Goal: Communication & Community: Answer question/provide support

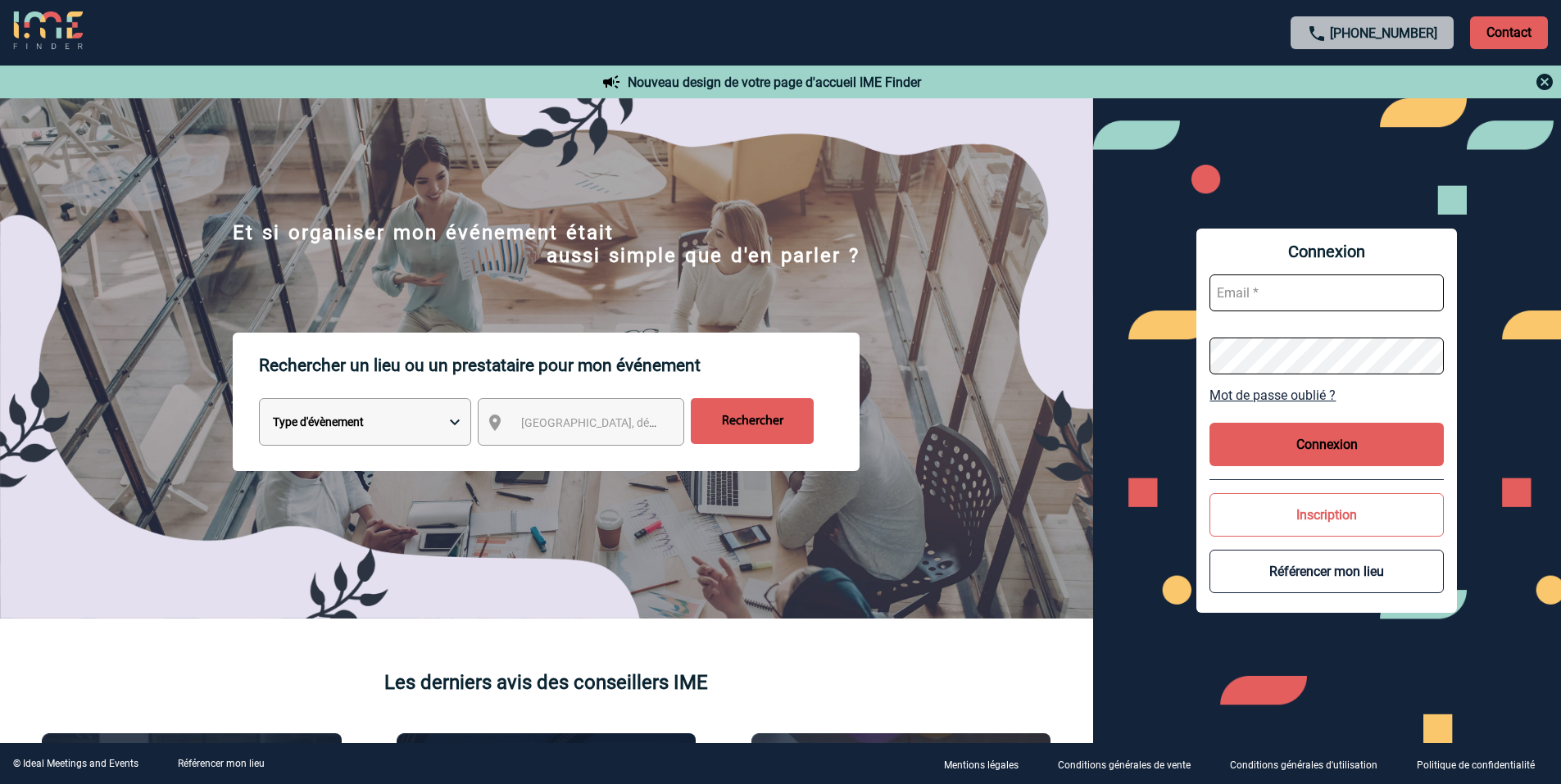
type input "mail@aubergedumanet.com"
click at [1322, 438] on button "Connexion" at bounding box center [1327, 444] width 234 height 44
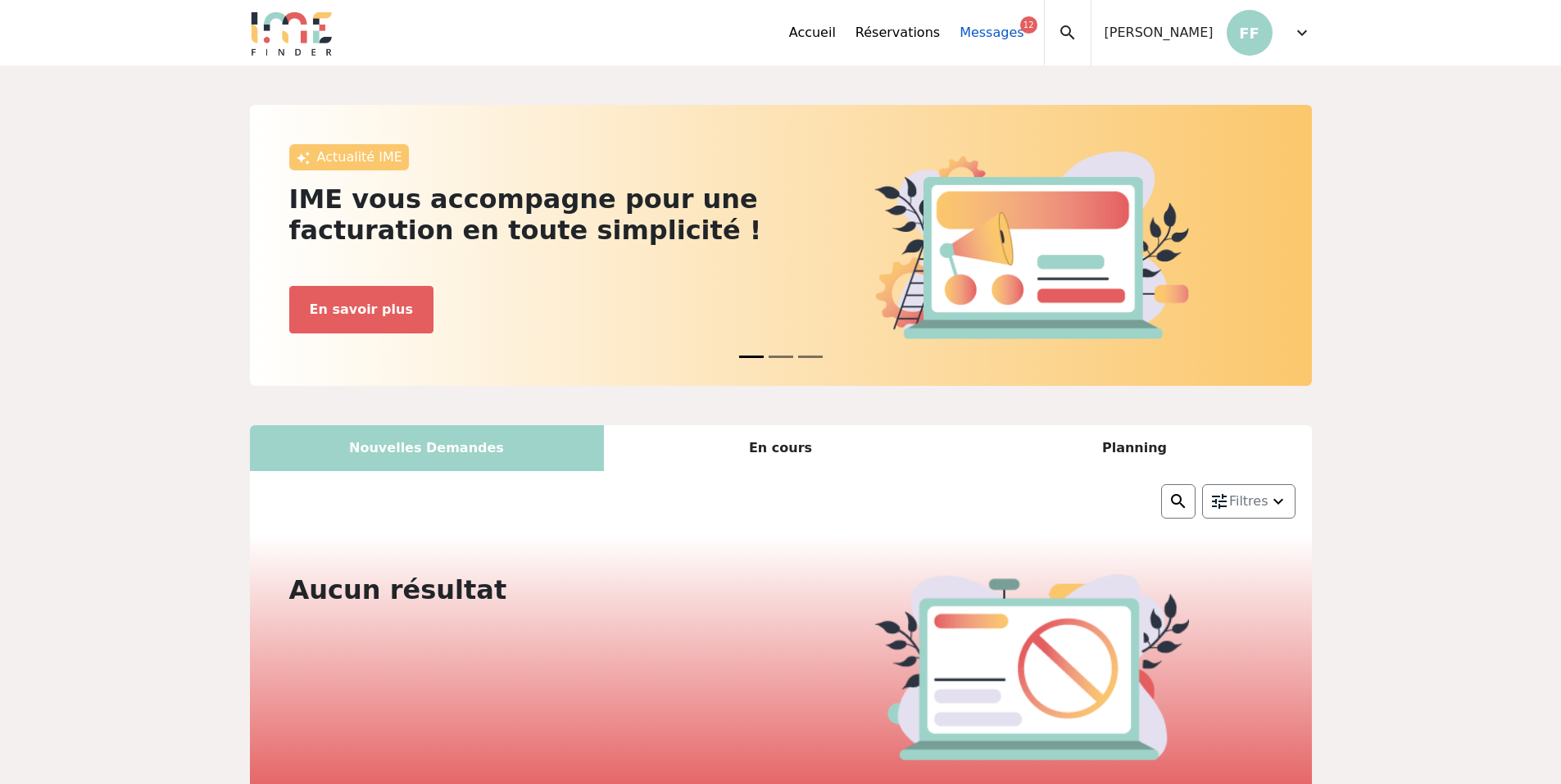
click at [1023, 38] on link "Messages 12" at bounding box center [991, 33] width 64 height 20
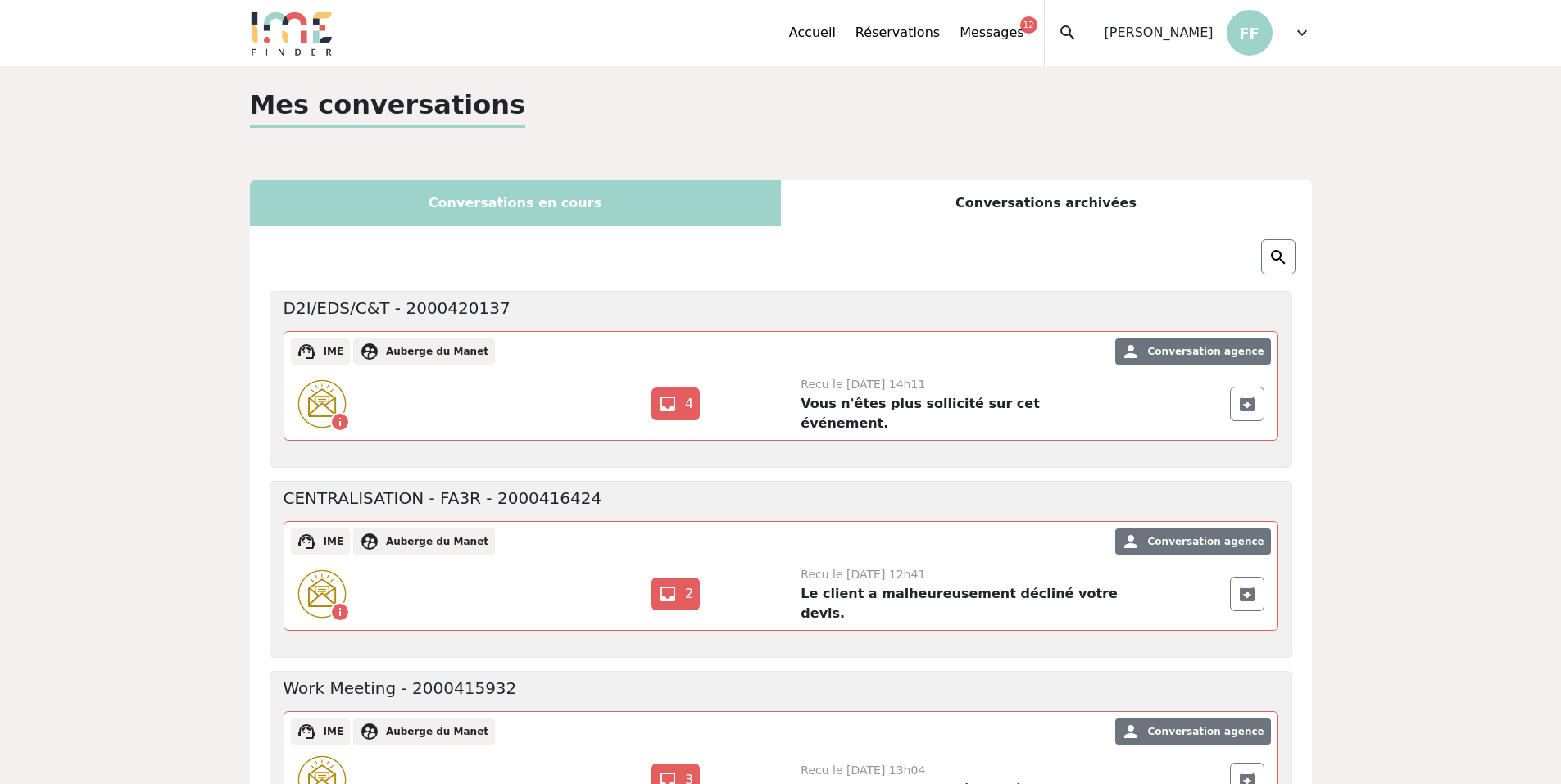
scroll to position [164, 0]
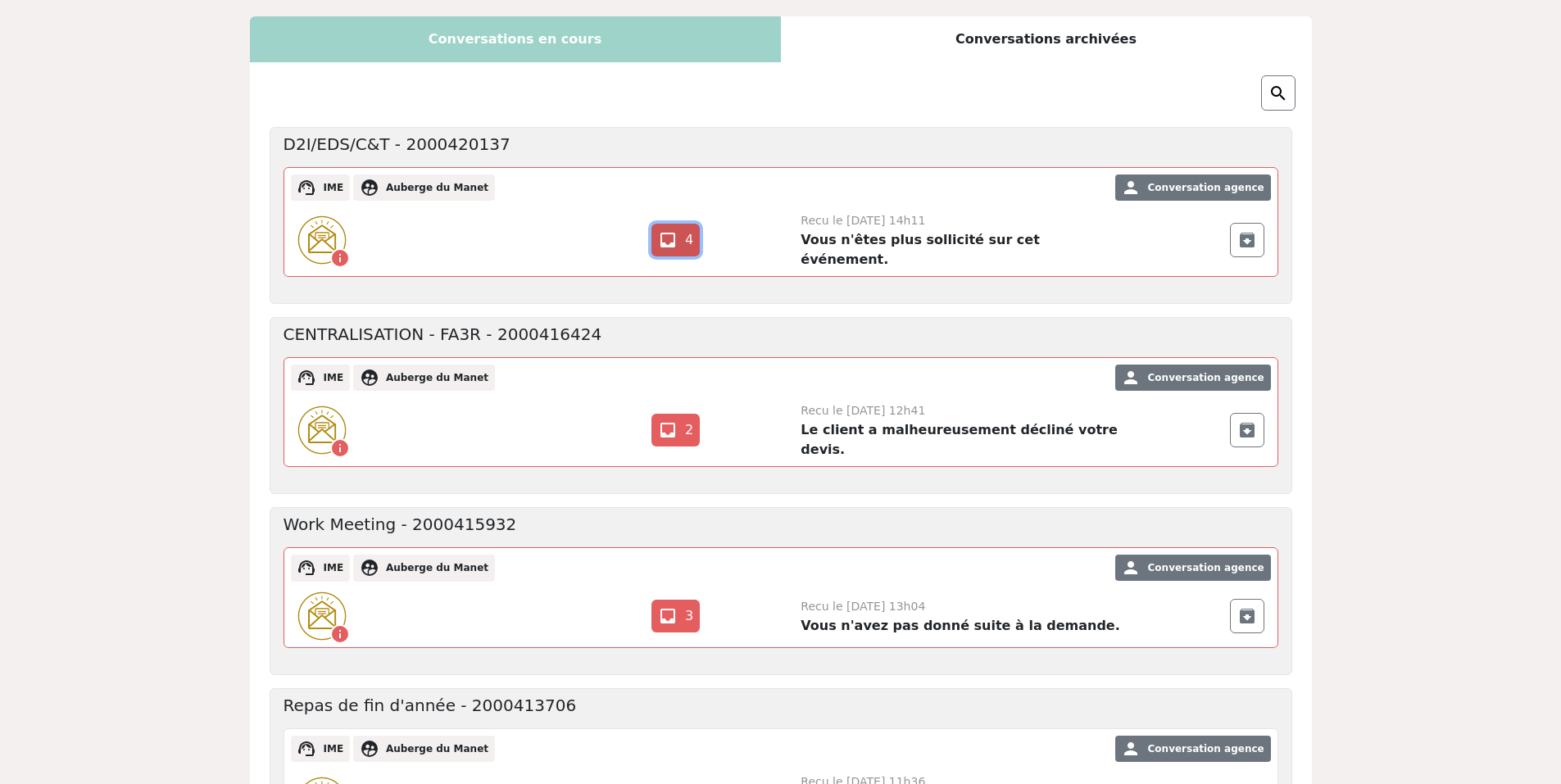
click at [686, 234] on link "inbox 4" at bounding box center [675, 239] width 48 height 33
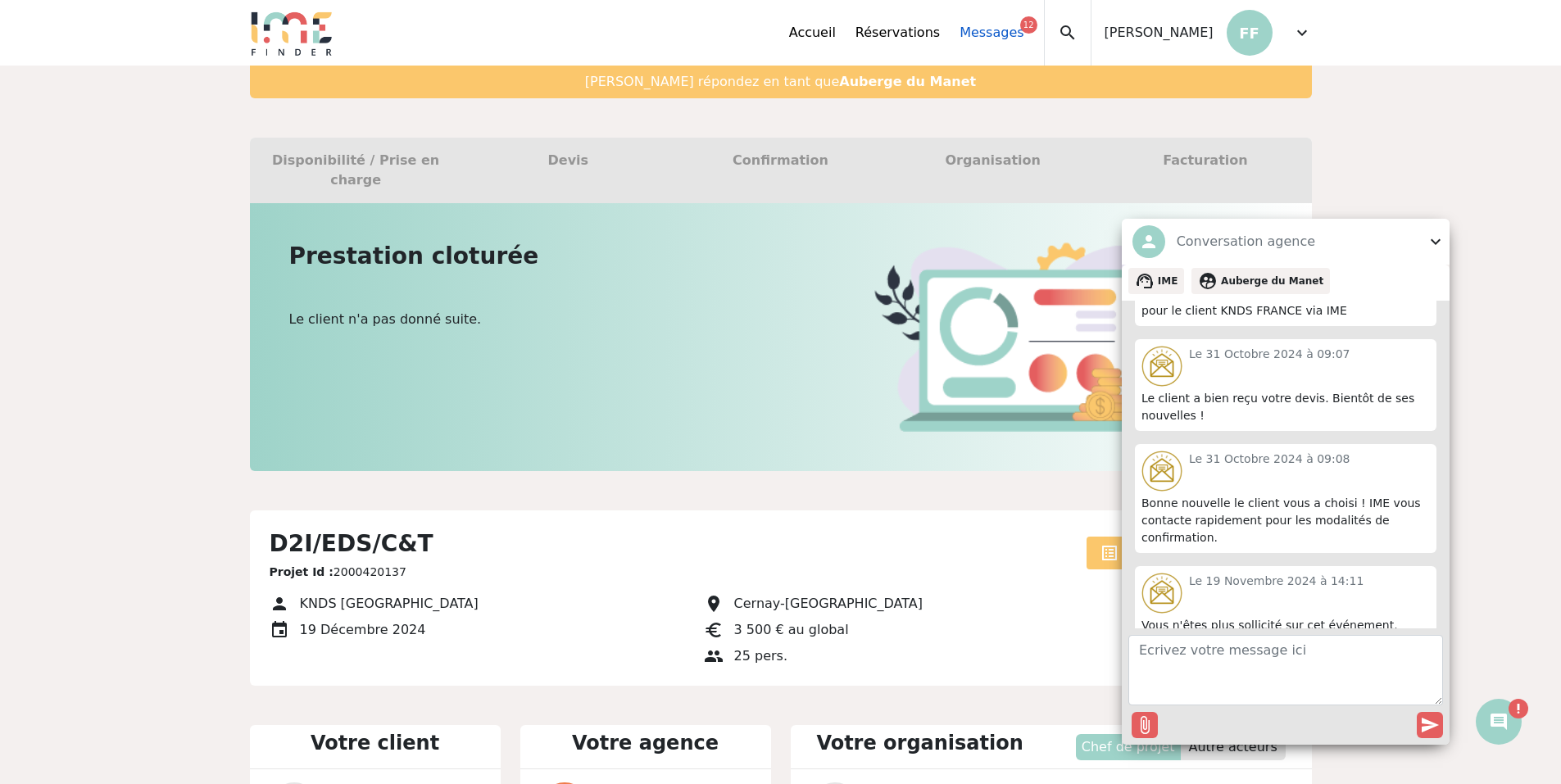
click at [998, 33] on link "Messages 12" at bounding box center [991, 33] width 64 height 20
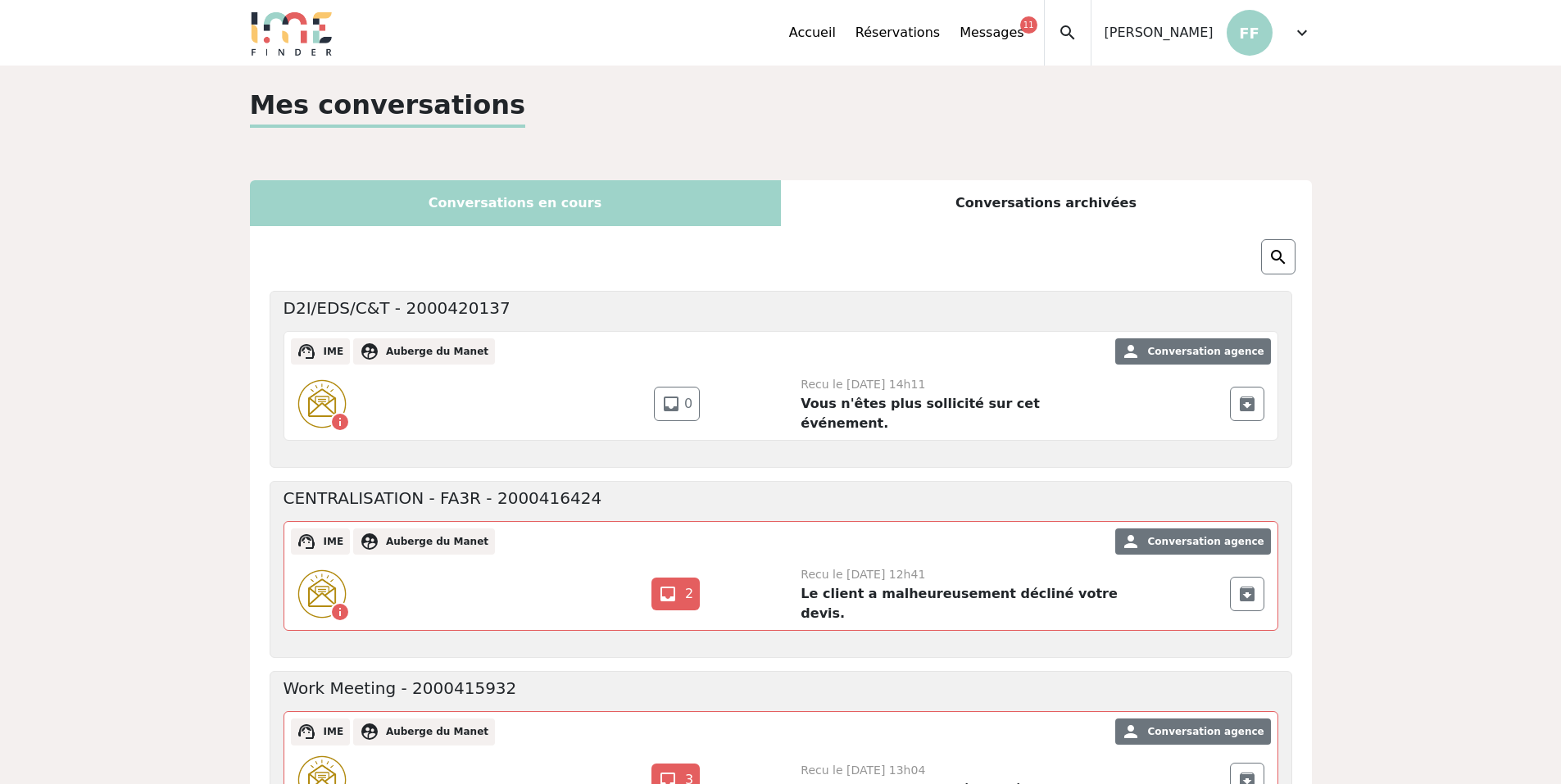
scroll to position [246, 0]
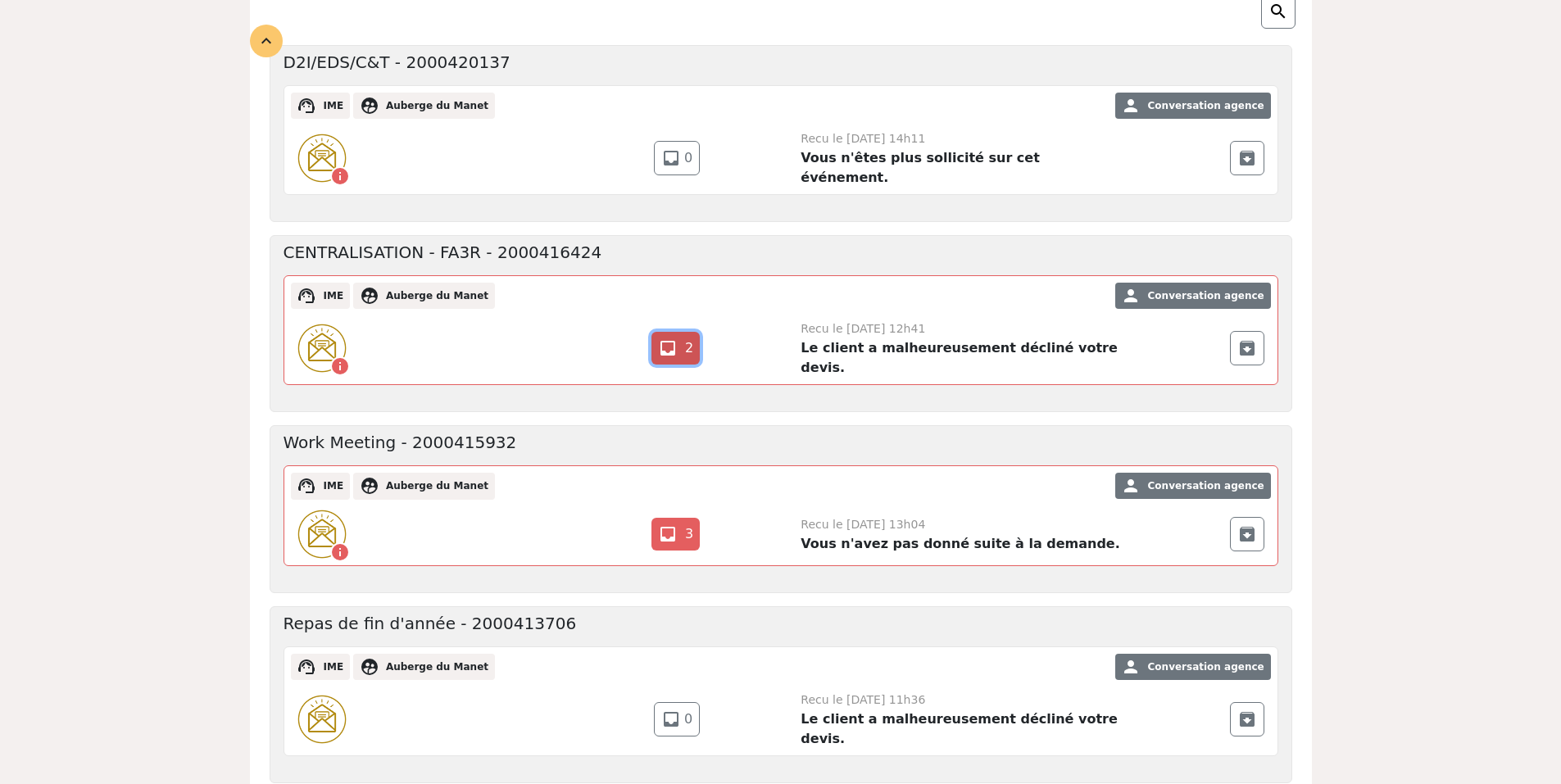
click at [686, 347] on link "inbox 2" at bounding box center [675, 348] width 48 height 33
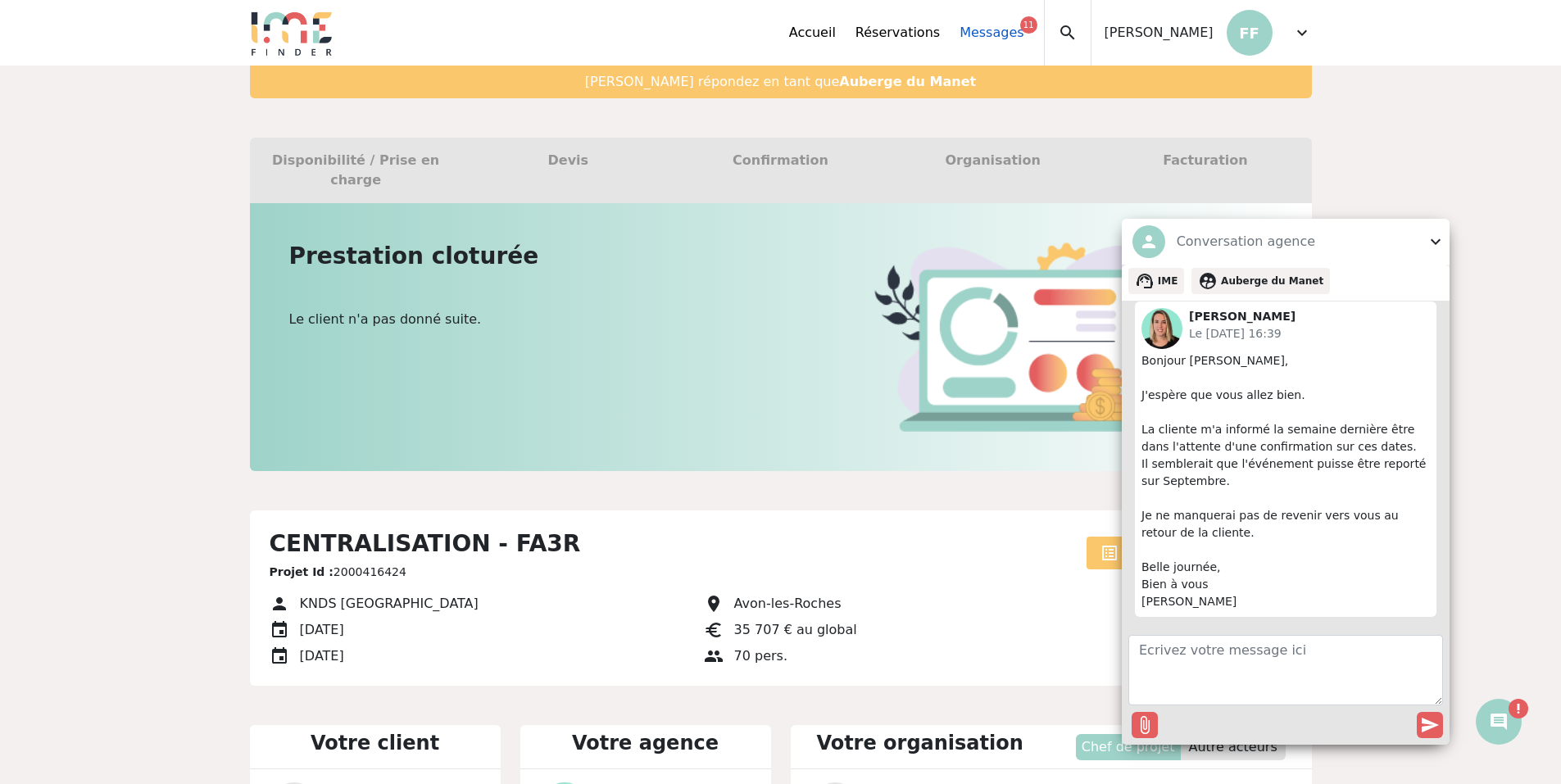
scroll to position [4346, 0]
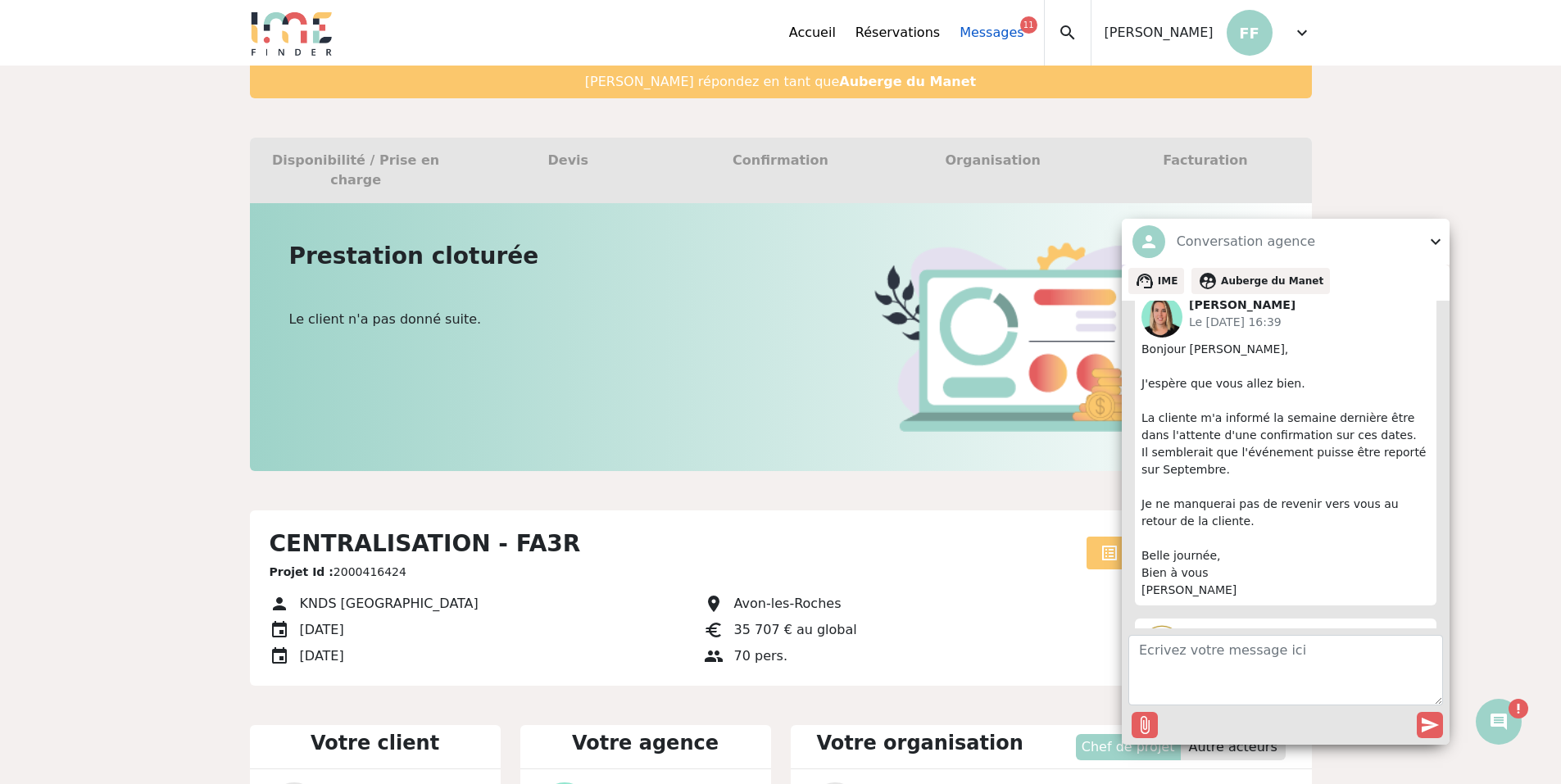
click at [1023, 35] on link "Messages 11" at bounding box center [991, 33] width 64 height 20
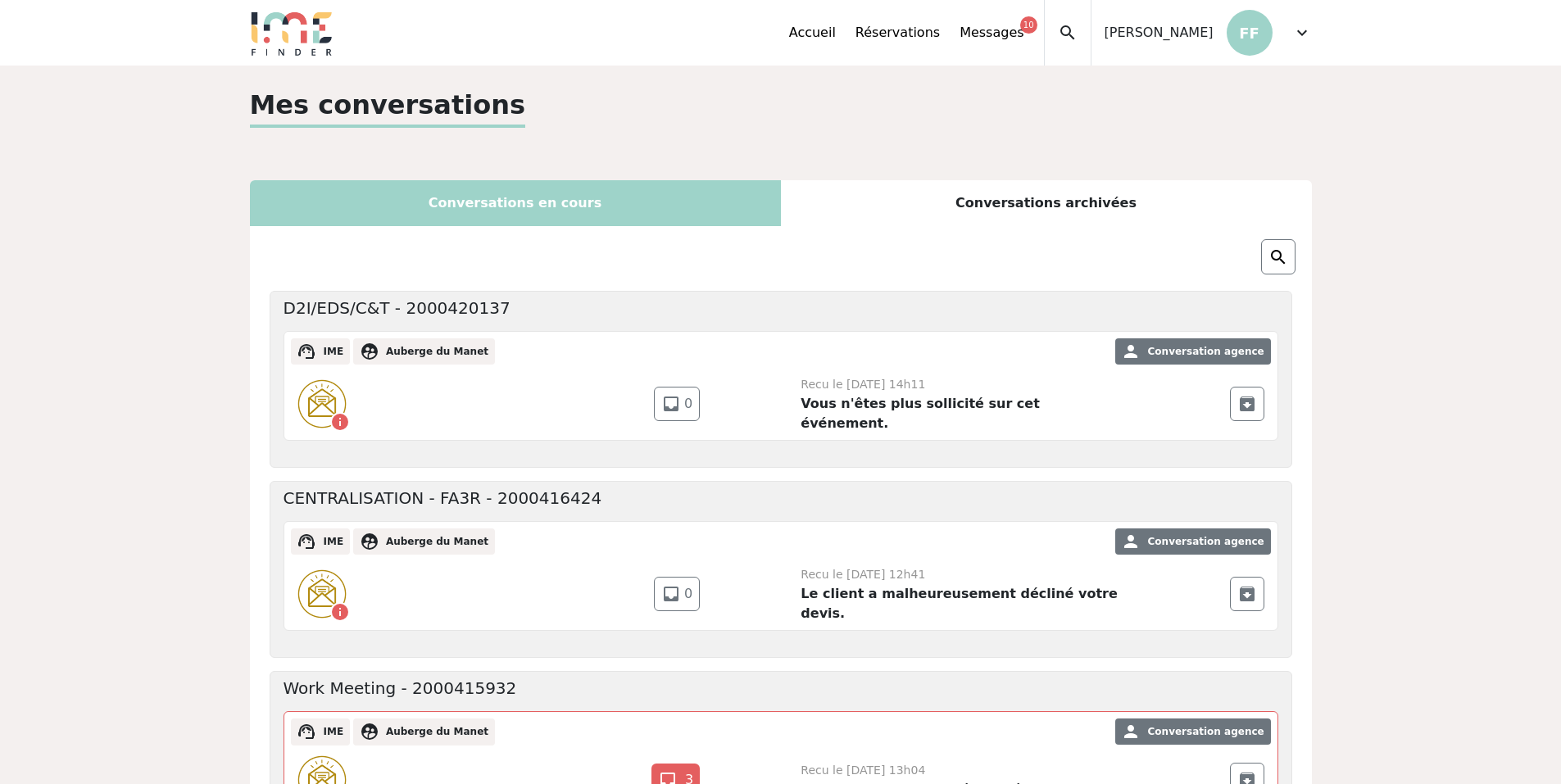
scroll to position [246, 0]
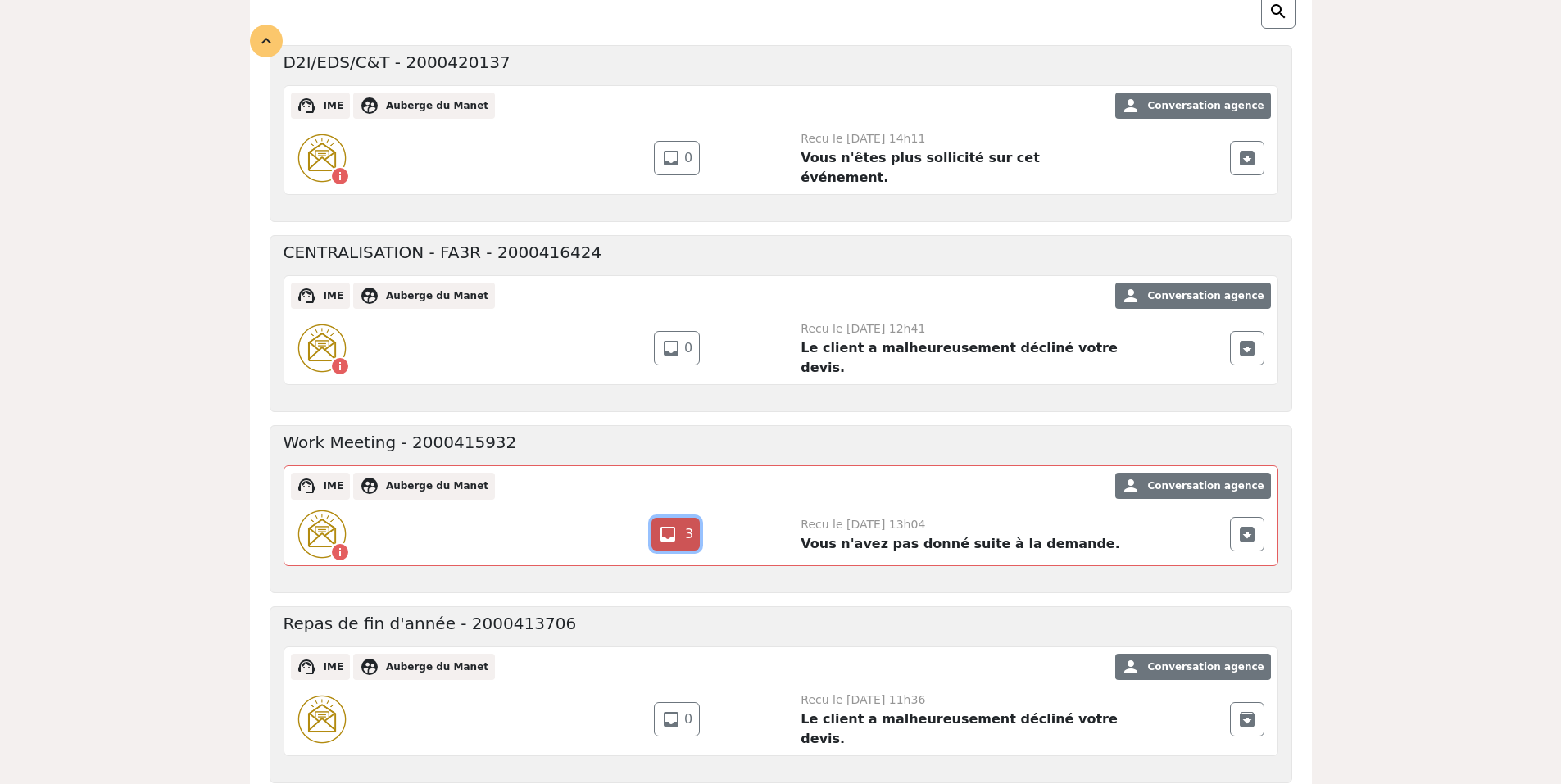
click at [694, 525] on link "inbox 3" at bounding box center [675, 534] width 48 height 33
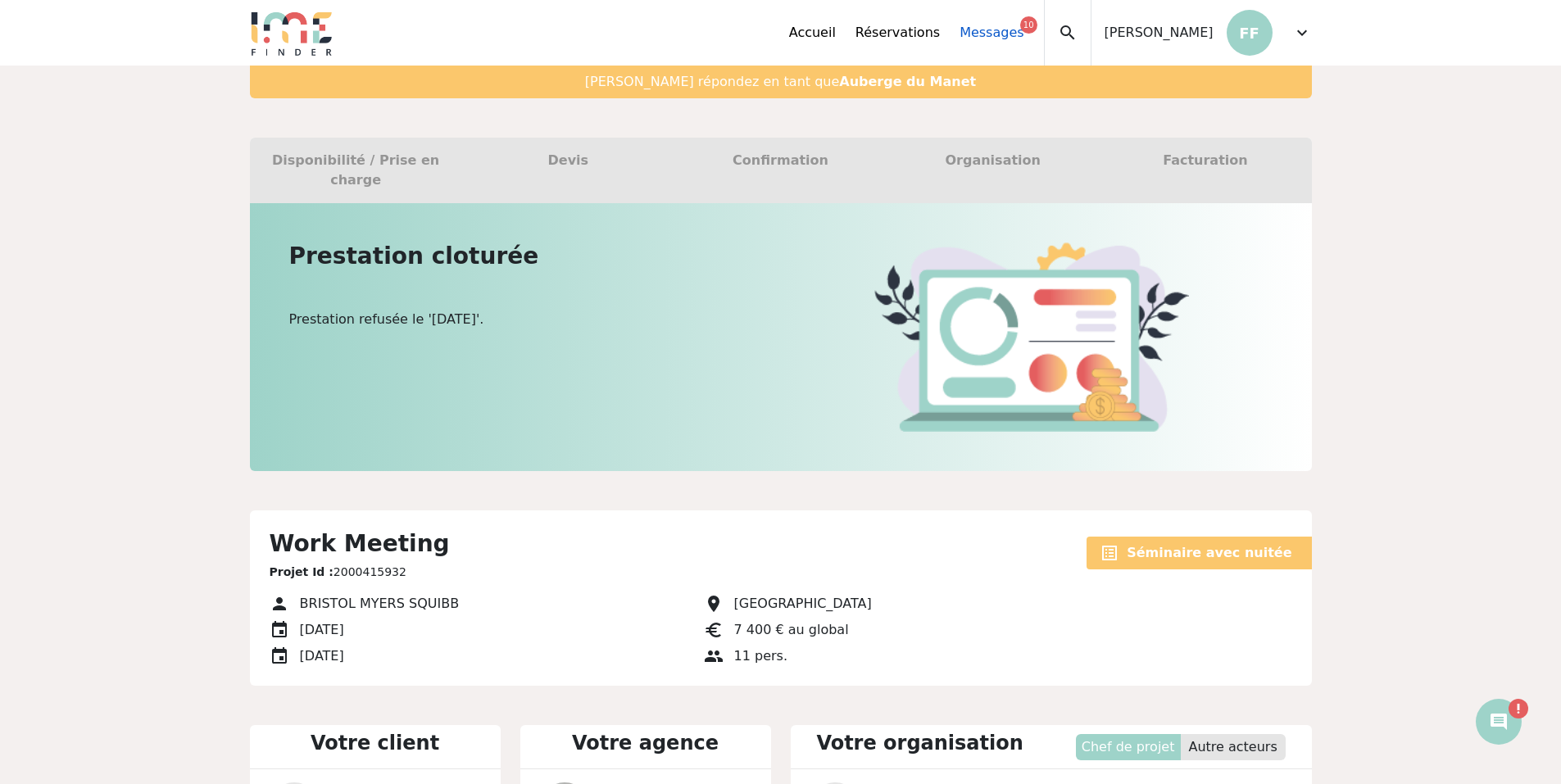
scroll to position [344, 0]
click at [1023, 42] on link "Messages 10" at bounding box center [991, 33] width 64 height 20
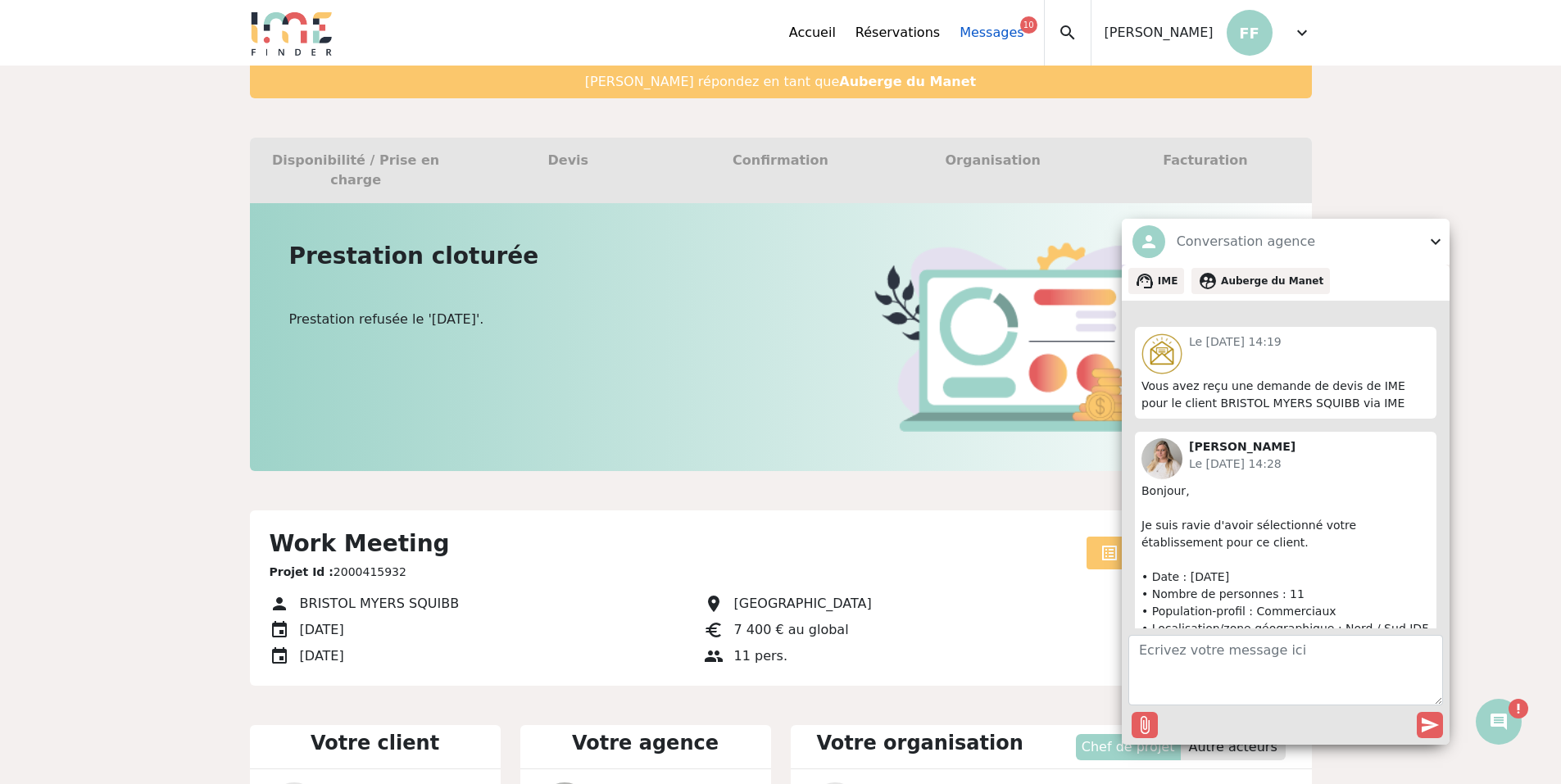
scroll to position [959, 0]
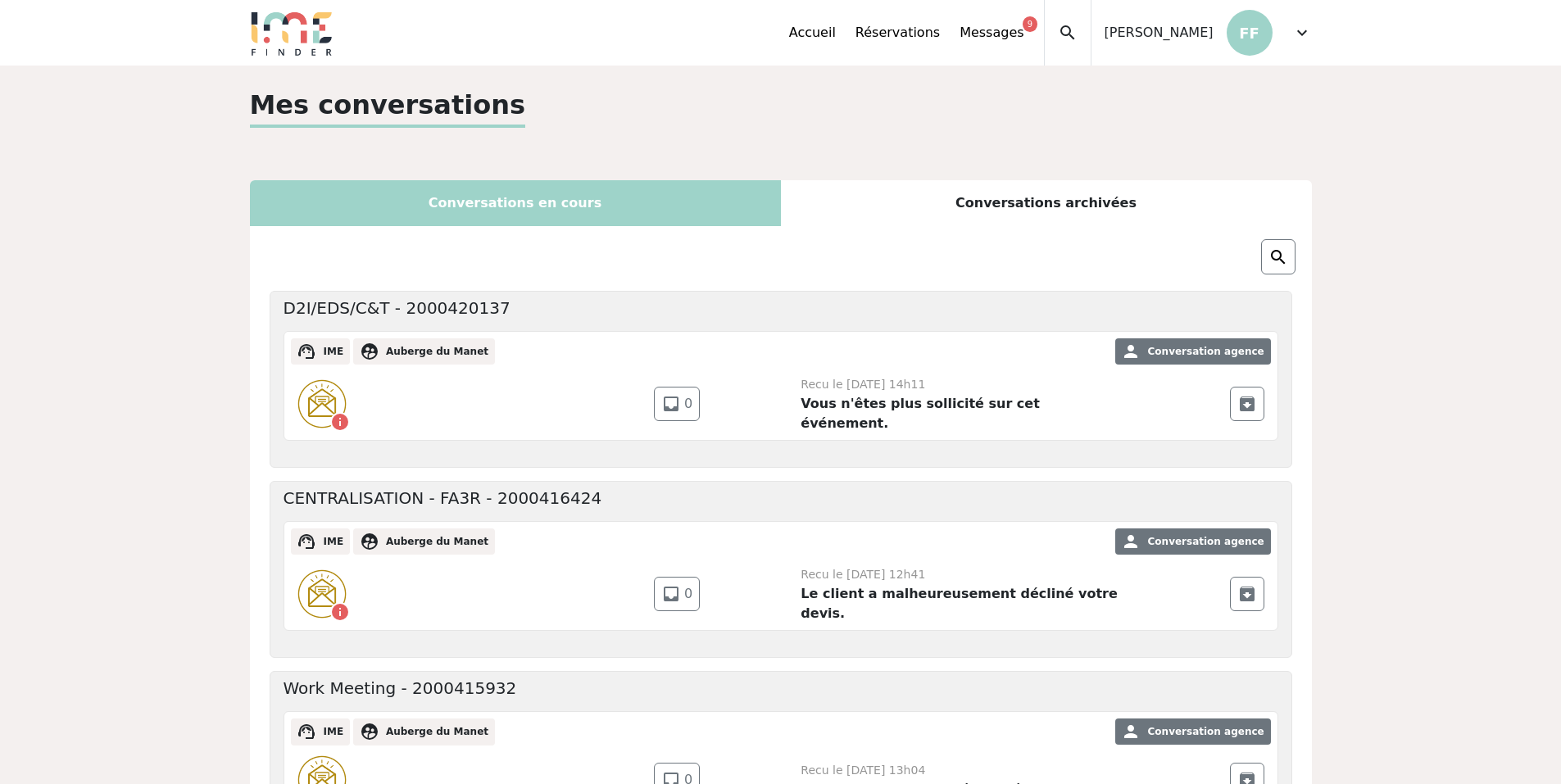
click at [291, 19] on img at bounding box center [292, 33] width 84 height 46
click at [835, 38] on link "Accueil" at bounding box center [812, 33] width 47 height 20
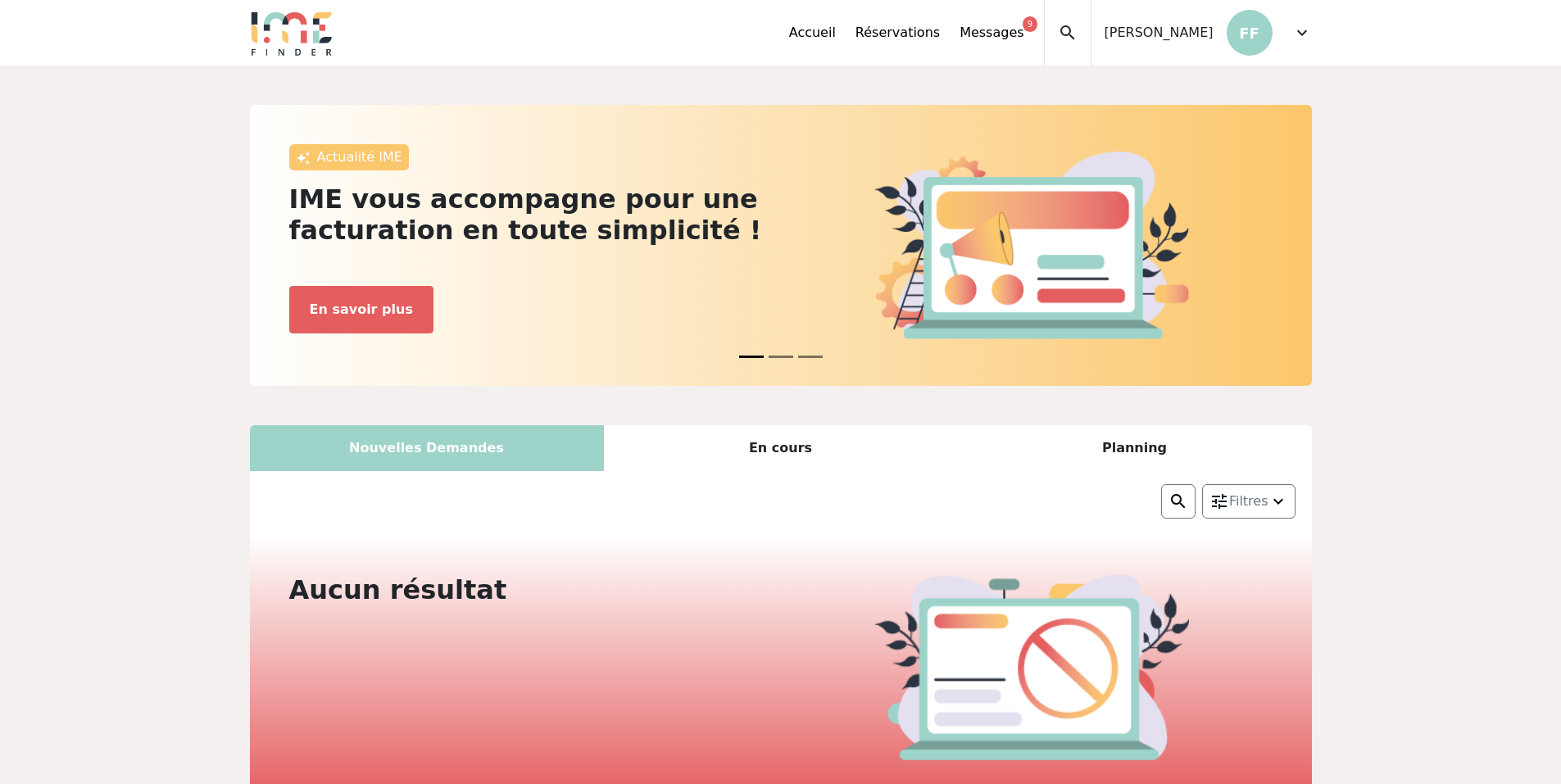
click at [1307, 38] on span "expand_more" at bounding box center [1301, 33] width 20 height 20
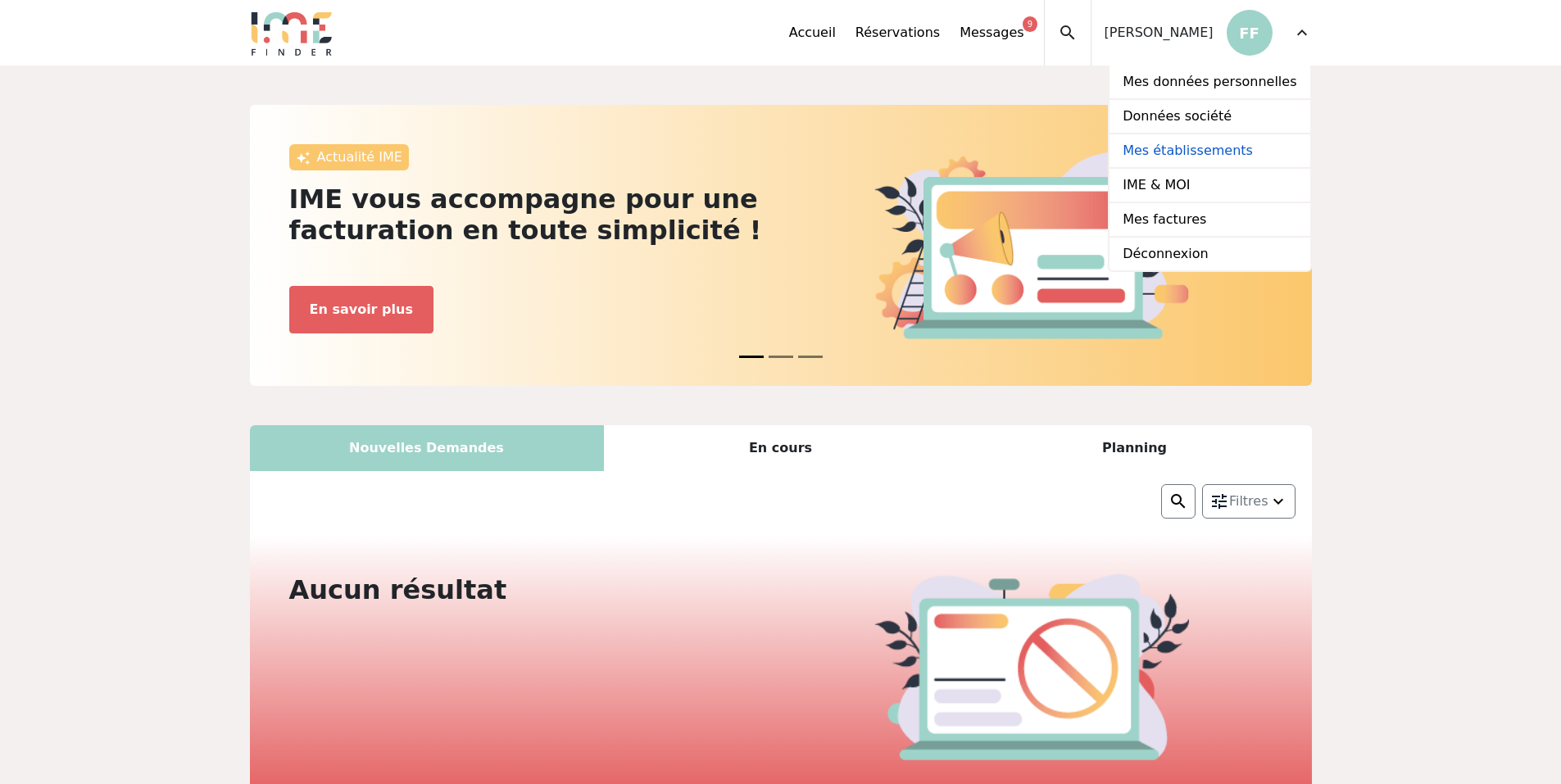
click at [1235, 143] on link "Mes établissements" at bounding box center [1208, 151] width 200 height 34
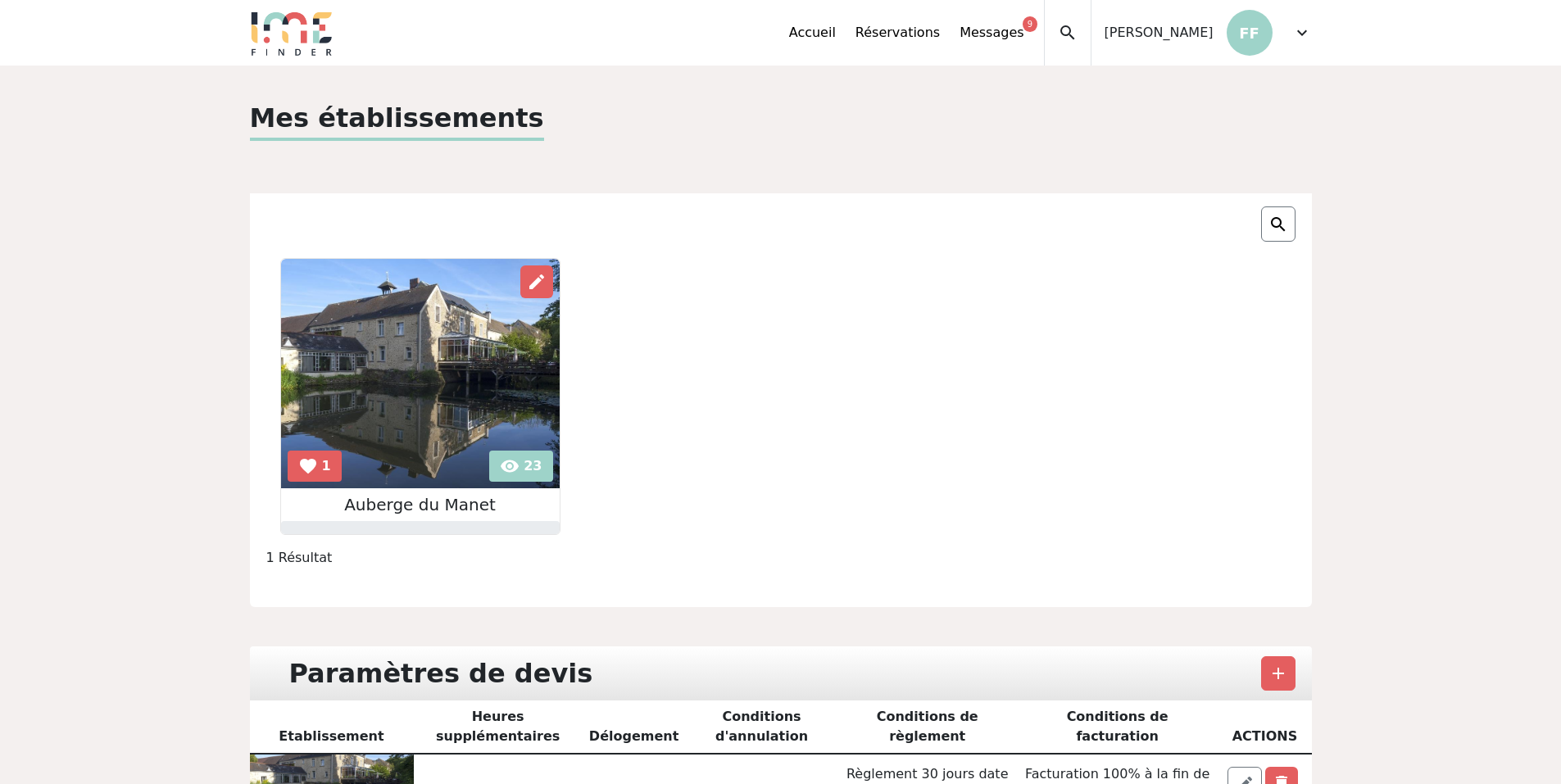
scroll to position [82, 0]
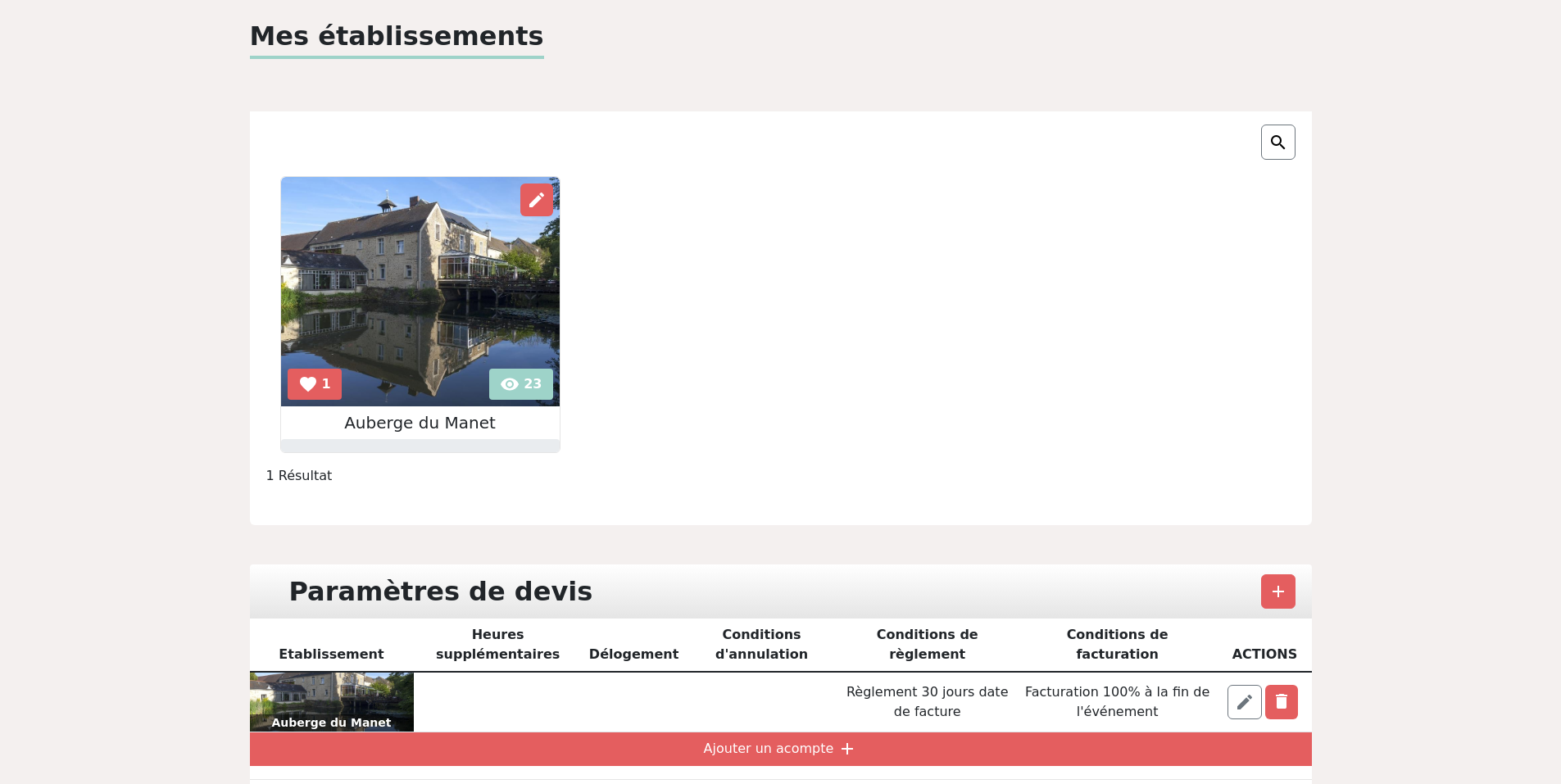
click at [310, 476] on div "1 Résultat" at bounding box center [780, 475] width 1048 height 20
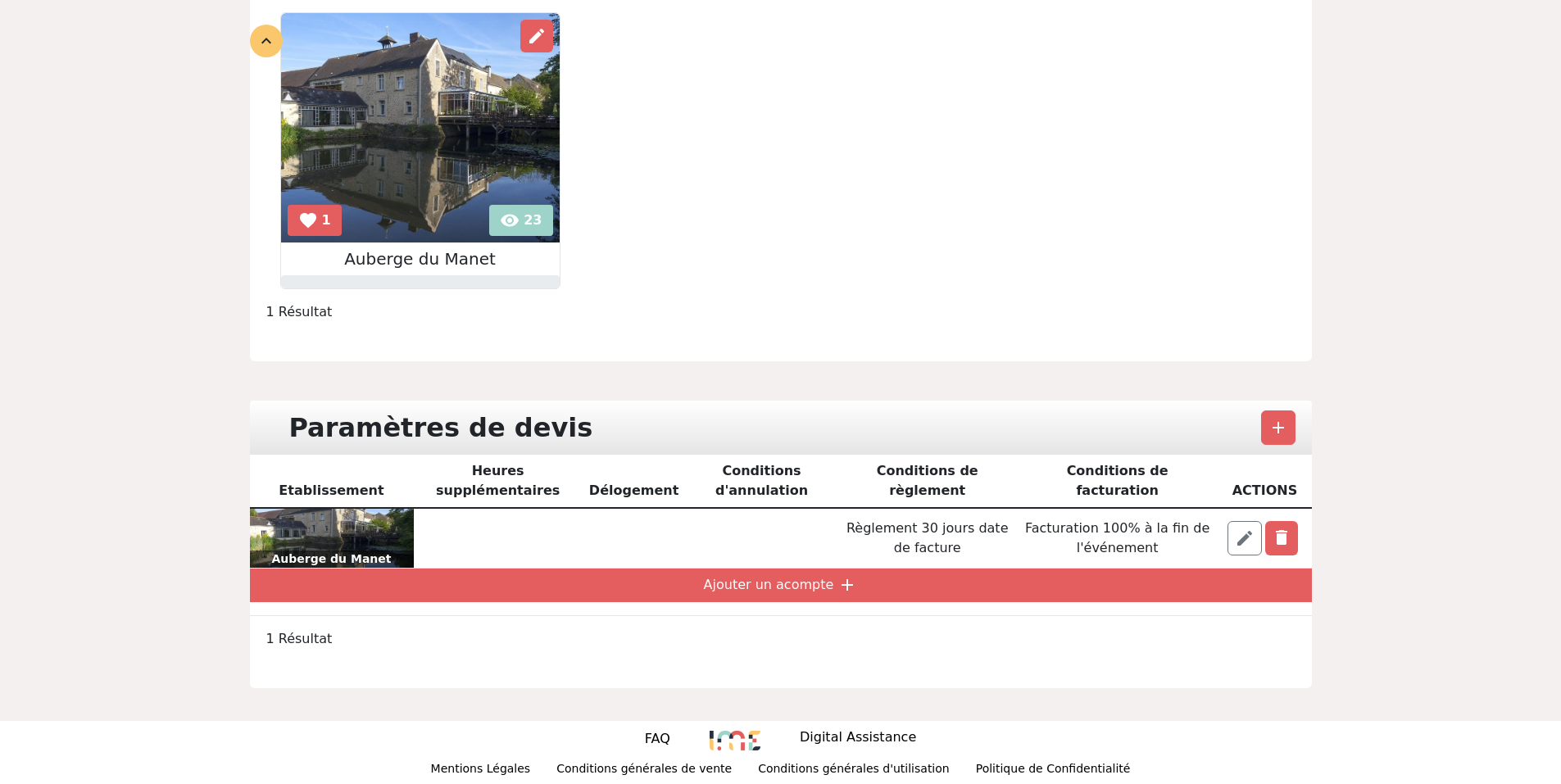
scroll to position [250, 0]
